Goal: Information Seeking & Learning: Learn about a topic

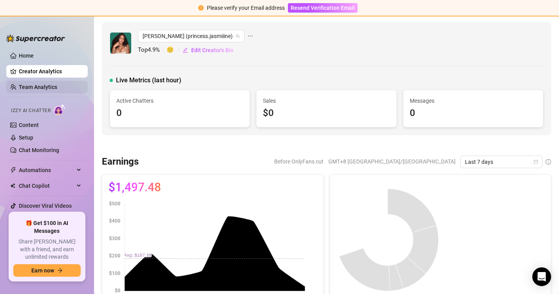
click at [57, 90] on link "Team Analytics" at bounding box center [38, 87] width 38 height 6
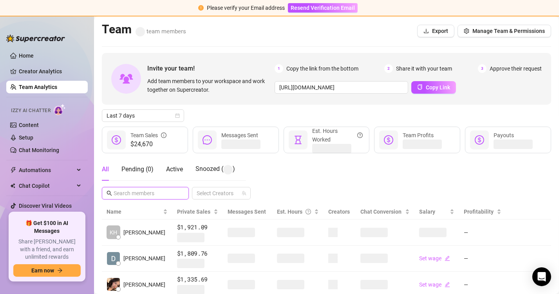
click at [147, 195] on input "text" at bounding box center [146, 193] width 64 height 9
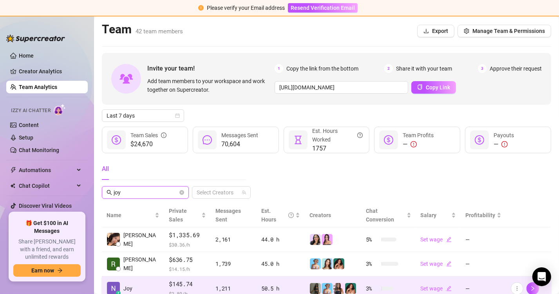
type input "joy"
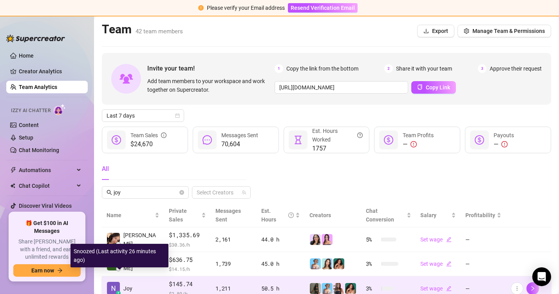
click at [132, 284] on span "Joy" at bounding box center [127, 288] width 9 height 9
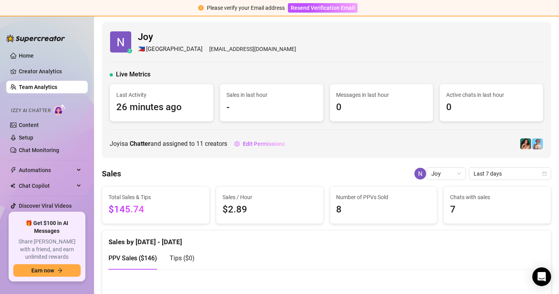
click at [28, 89] on link "Team Analytics" at bounding box center [38, 87] width 38 height 6
